Goal: Find specific page/section: Locate a particular part of the current website

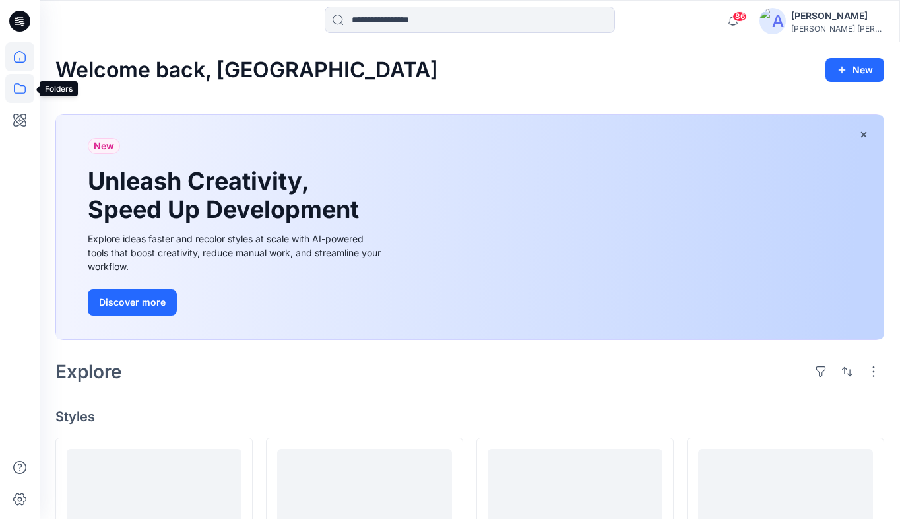
click at [16, 84] on icon at bounding box center [19, 88] width 29 height 29
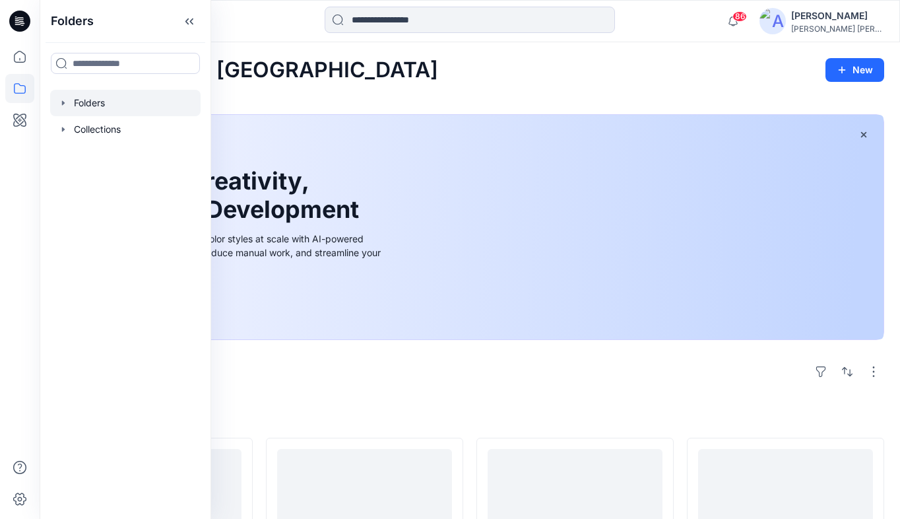
click at [96, 105] on div at bounding box center [125, 103] width 150 height 26
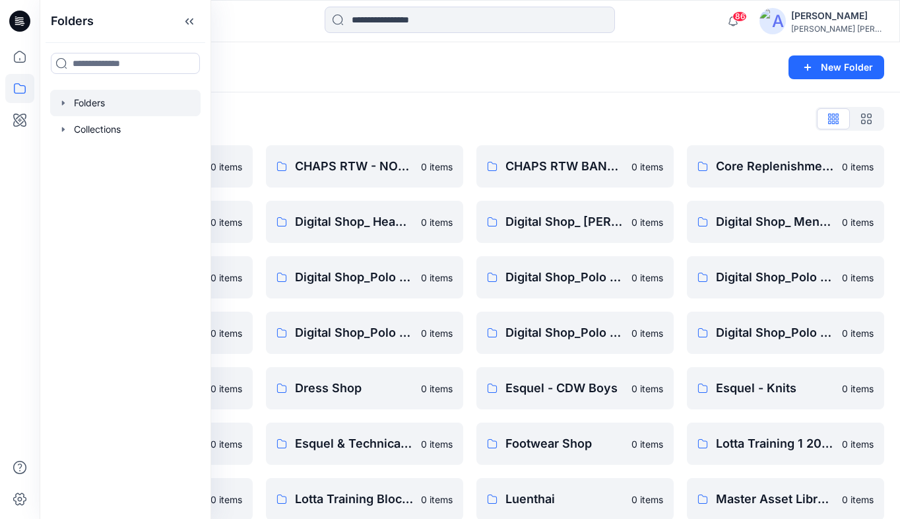
click at [432, 52] on div "Folders New Folder" at bounding box center [470, 67] width 861 height 50
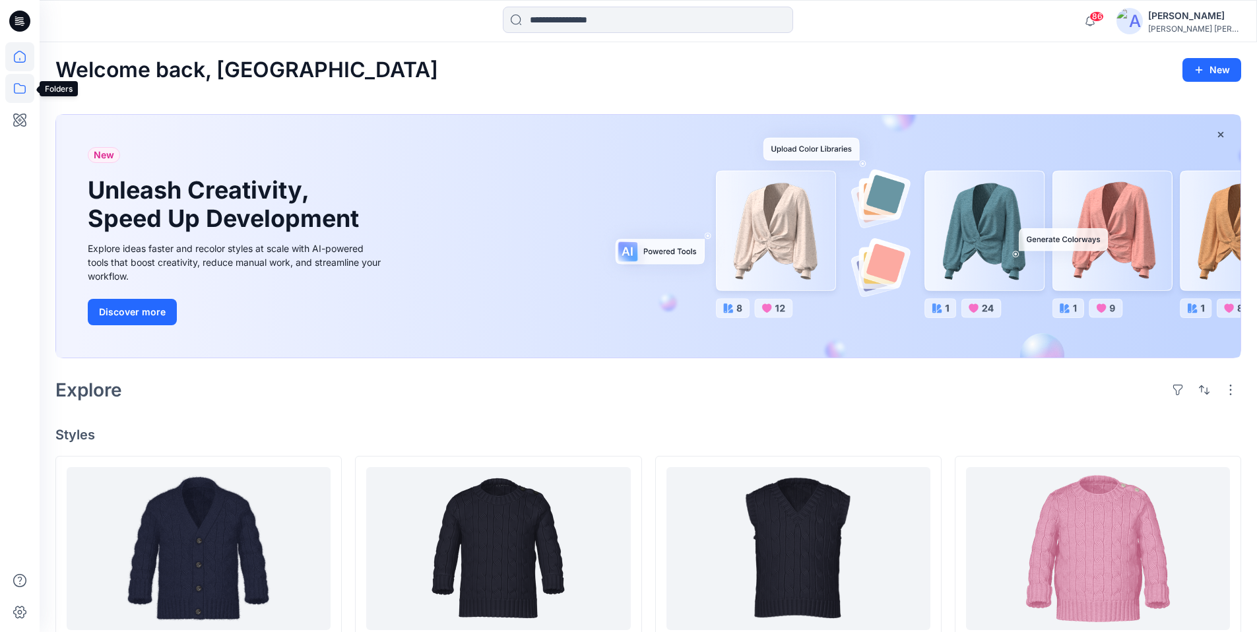
click at [17, 88] on icon at bounding box center [19, 88] width 29 height 29
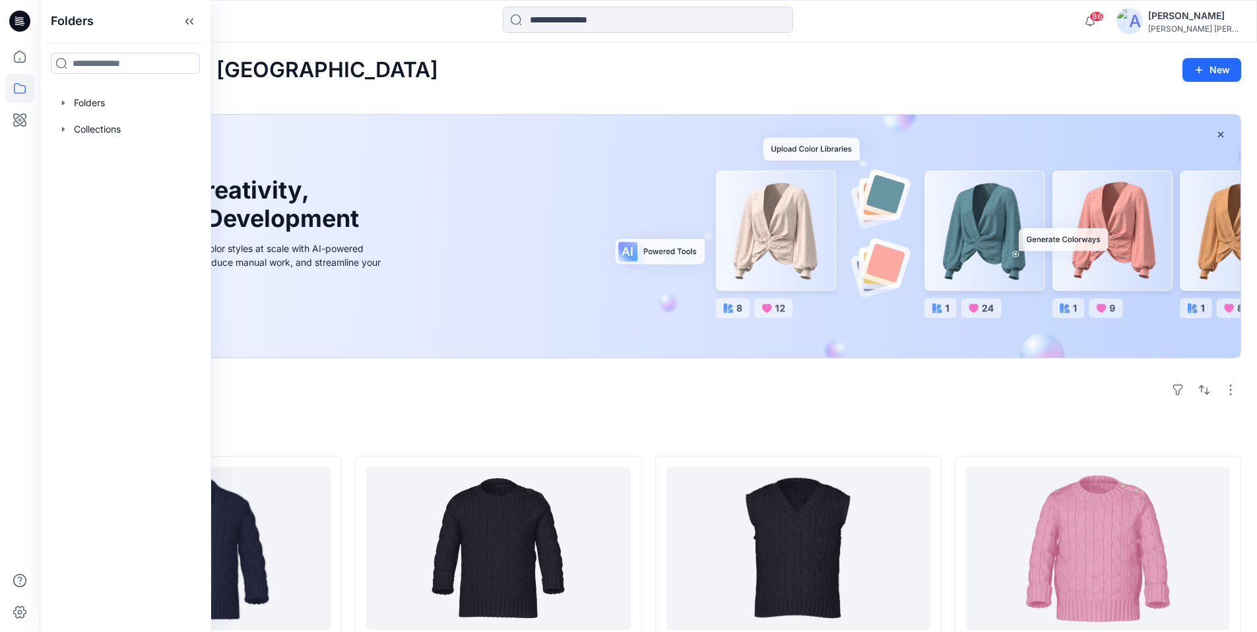
click at [91, 65] on input at bounding box center [125, 63] width 149 height 21
type input "*****"
click at [117, 91] on span "l Core Assortment Digital Lib" at bounding box center [177, 91] width 131 height 11
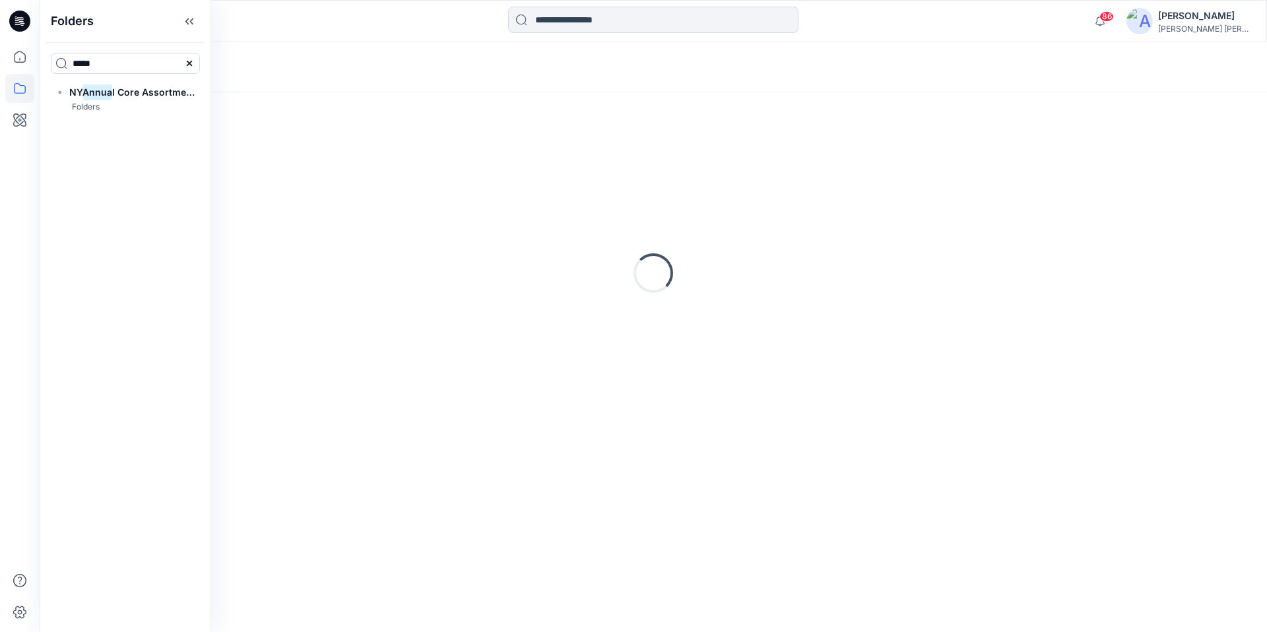
click at [898, 16] on div at bounding box center [654, 21] width 614 height 29
click at [635, 23] on input at bounding box center [653, 20] width 290 height 26
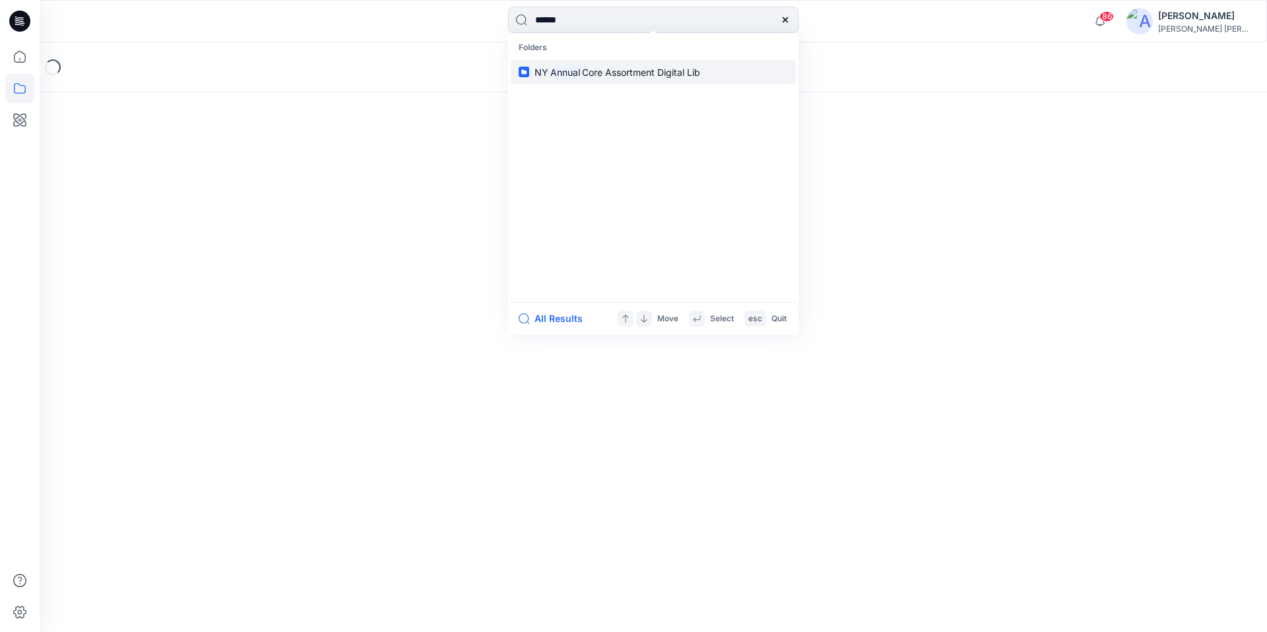
type input "******"
click at [591, 70] on span "Core Assortment Digital Lib" at bounding box center [641, 72] width 118 height 11
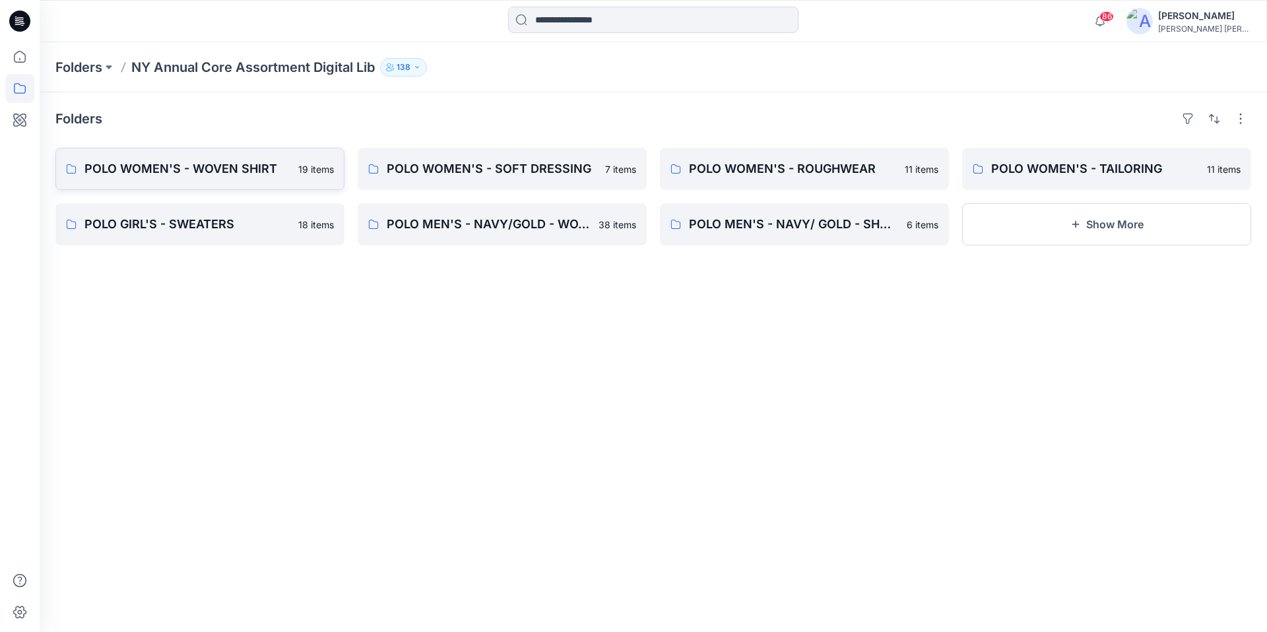
click at [222, 168] on p "POLO WOMEN'S - WOVEN SHIRT" at bounding box center [187, 169] width 206 height 18
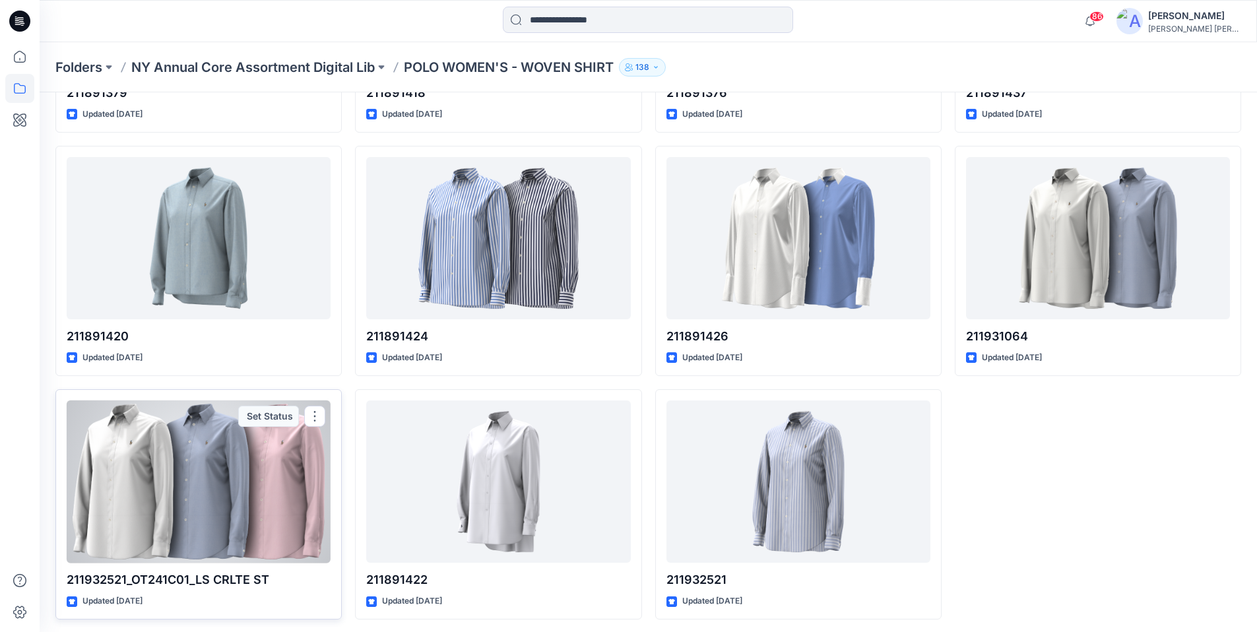
scroll to position [737, 0]
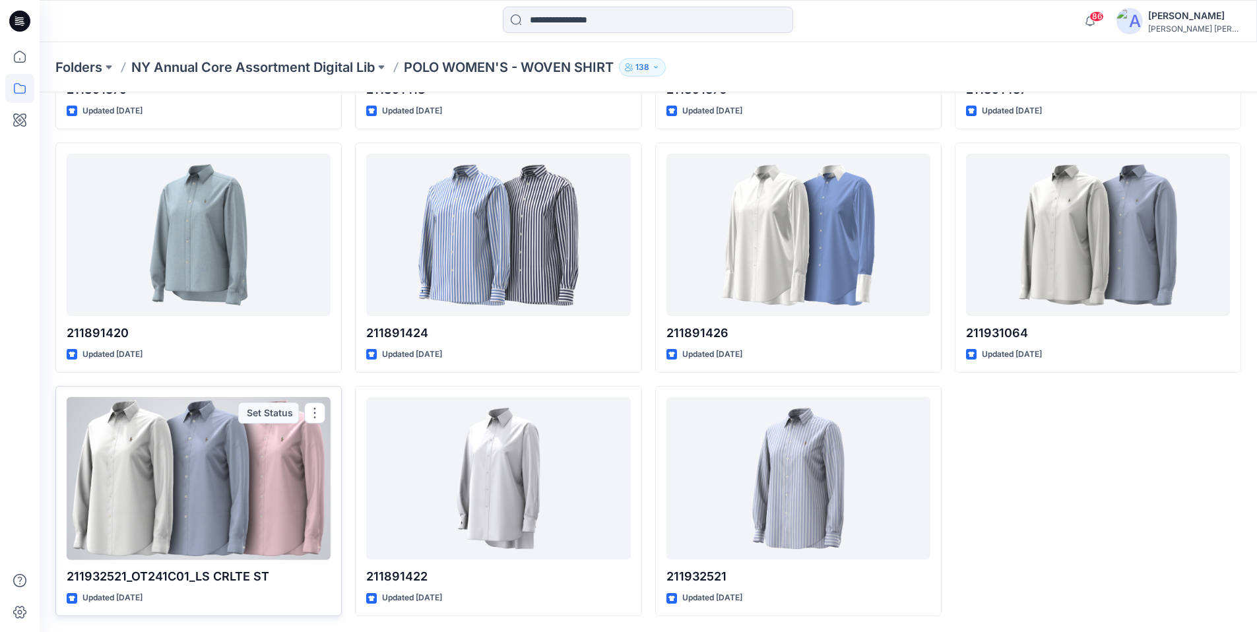
click at [238, 479] on div at bounding box center [199, 478] width 264 height 163
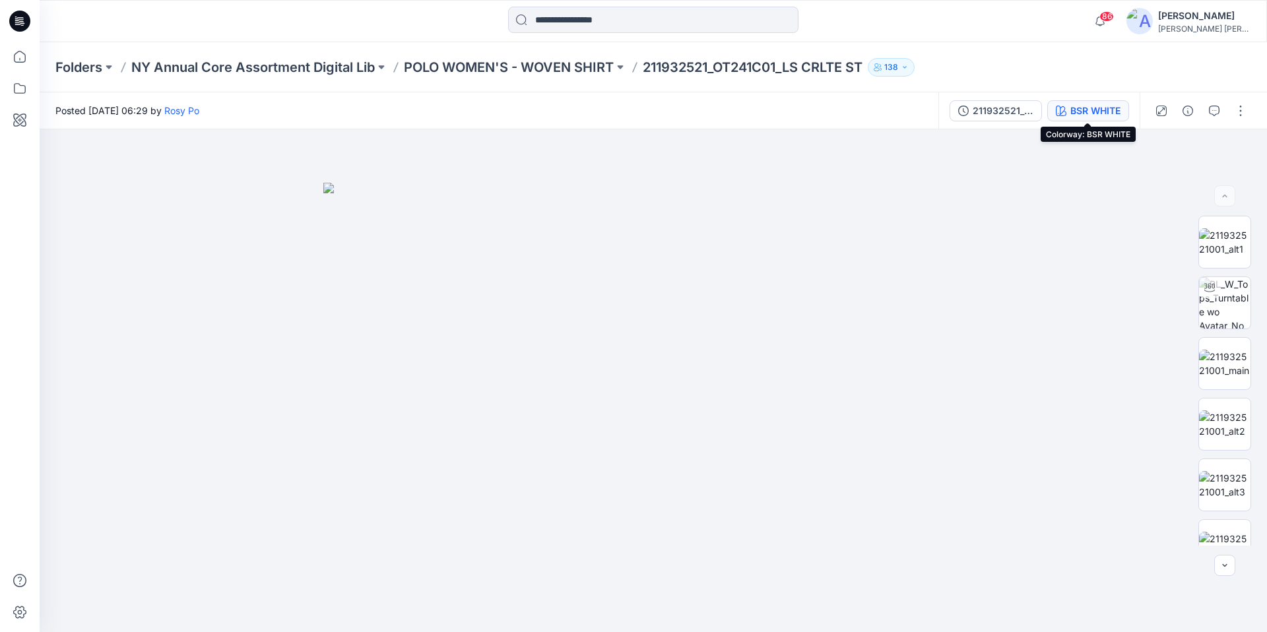
click at [910, 110] on div "BSR WHITE" at bounding box center [1096, 111] width 50 height 15
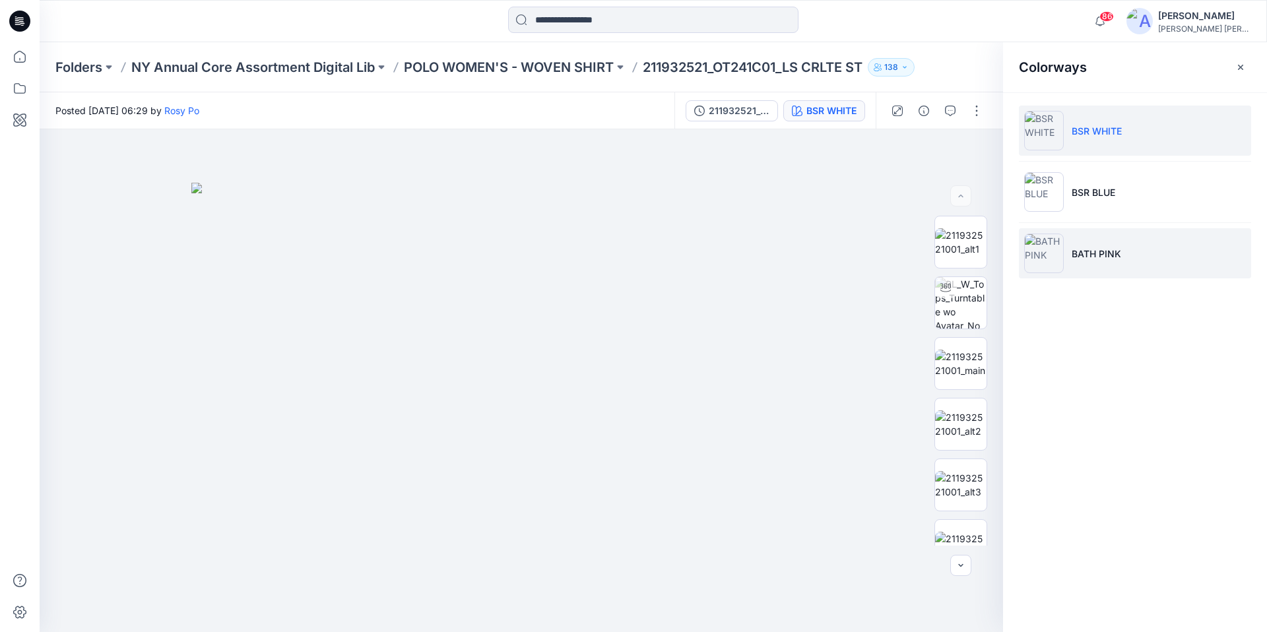
click at [910, 248] on p "BATH PINK" at bounding box center [1097, 254] width 50 height 14
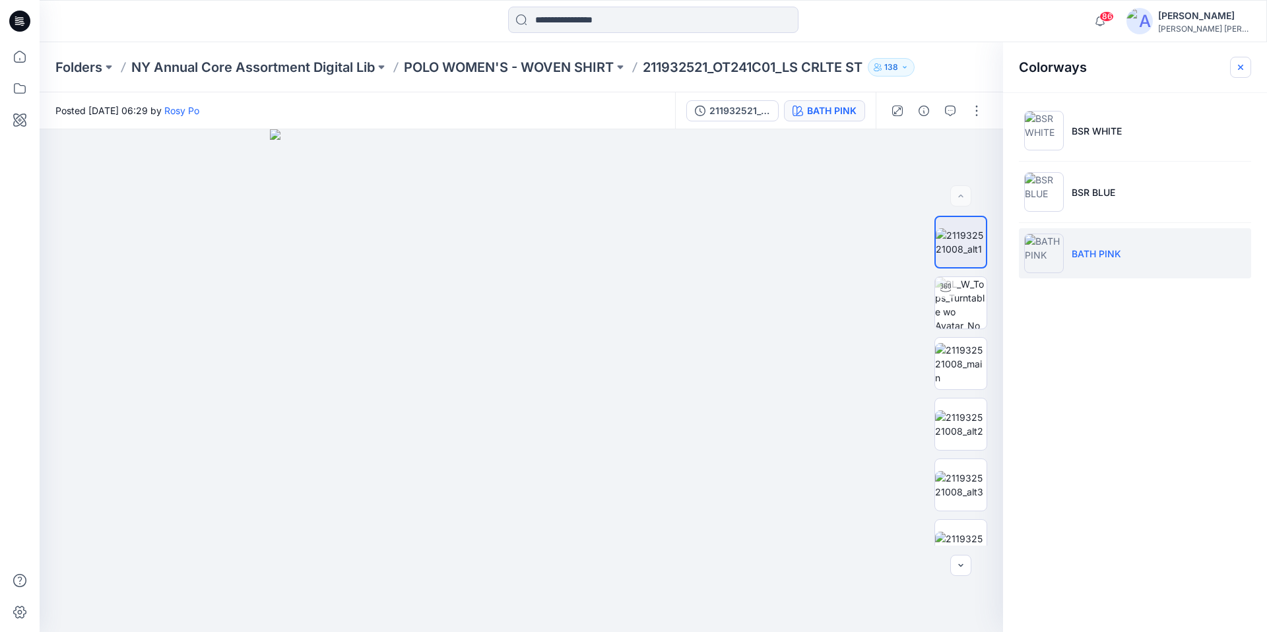
click at [910, 65] on icon "button" at bounding box center [1241, 67] width 11 height 11
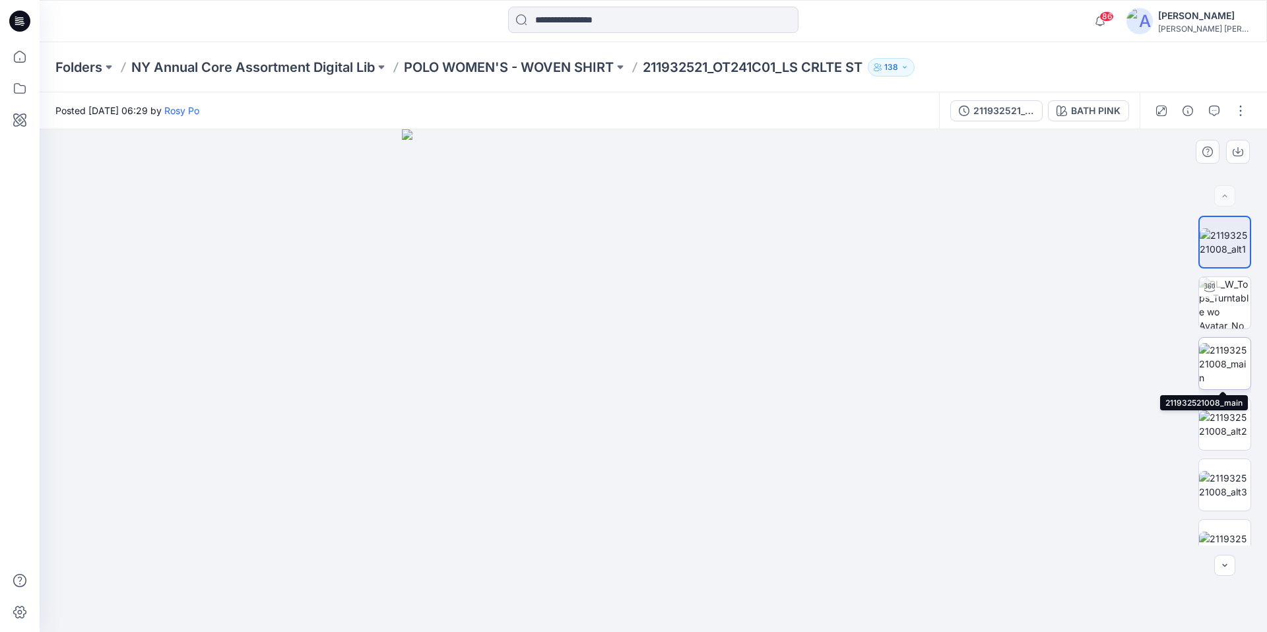
click at [910, 354] on img at bounding box center [1224, 364] width 51 height 42
